Goal: Task Accomplishment & Management: Use online tool/utility

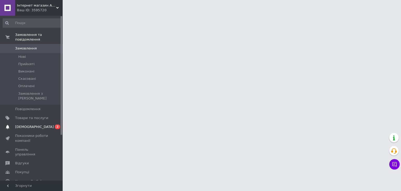
click at [50, 124] on span "0 2" at bounding box center [55, 126] width 14 height 5
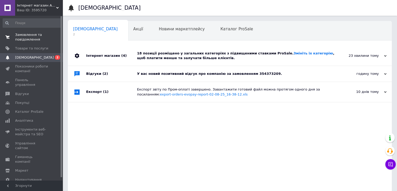
click at [26, 43] on link "Замовлення та повідомлення 0 0" at bounding box center [32, 37] width 64 height 14
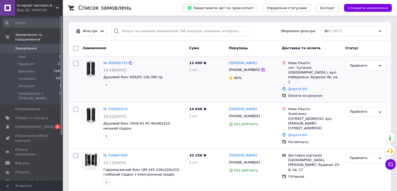
click at [262, 71] on icon at bounding box center [263, 69] width 3 height 3
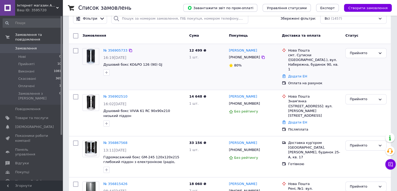
scroll to position [26, 0]
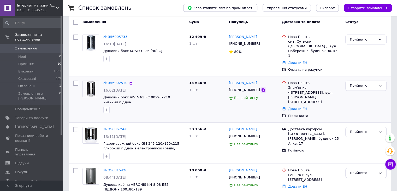
click at [261, 88] on icon at bounding box center [263, 90] width 4 height 4
click at [38, 9] on div "Ваш ID: 3595720" at bounding box center [40, 10] width 46 height 5
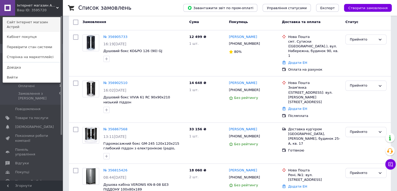
click at [38, 23] on link "Сайт Інтернет магазин Астрей" at bounding box center [31, 24] width 57 height 15
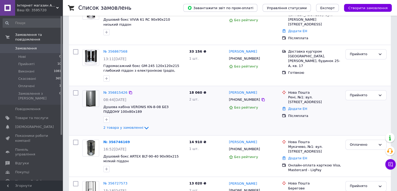
scroll to position [105, 0]
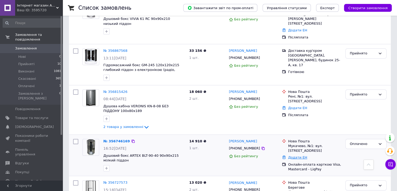
click at [298, 155] on link "Додати ЕН" at bounding box center [297, 157] width 19 height 4
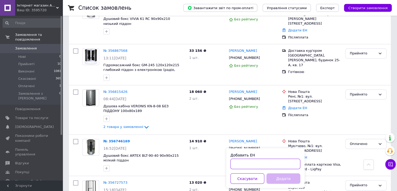
click at [262, 165] on input "Добавить ЕН" at bounding box center [266, 163] width 70 height 10
paste input "20451225127295"
type input "20451225127295"
click at [280, 179] on button "Додати" at bounding box center [284, 178] width 34 height 10
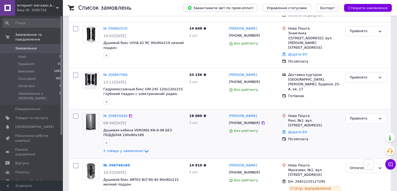
scroll to position [78, 0]
